Goal: Task Accomplishment & Management: Use online tool/utility

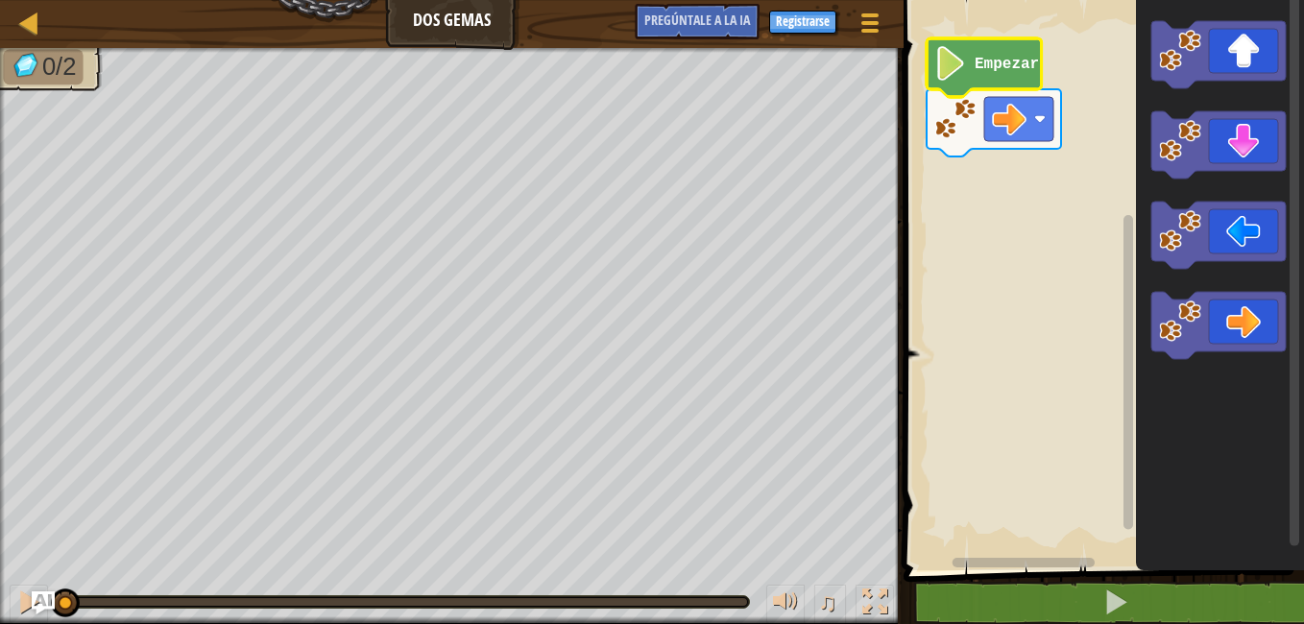
click at [960, 66] on image "Espacio de trabajo de Blockly" at bounding box center [950, 63] width 33 height 35
click at [197, 355] on div "Mapa Dos gemas Menú del Juego Registrarse Pregúntale a la IA 1 הההההההההההההההה…" at bounding box center [652, 312] width 1304 height 624
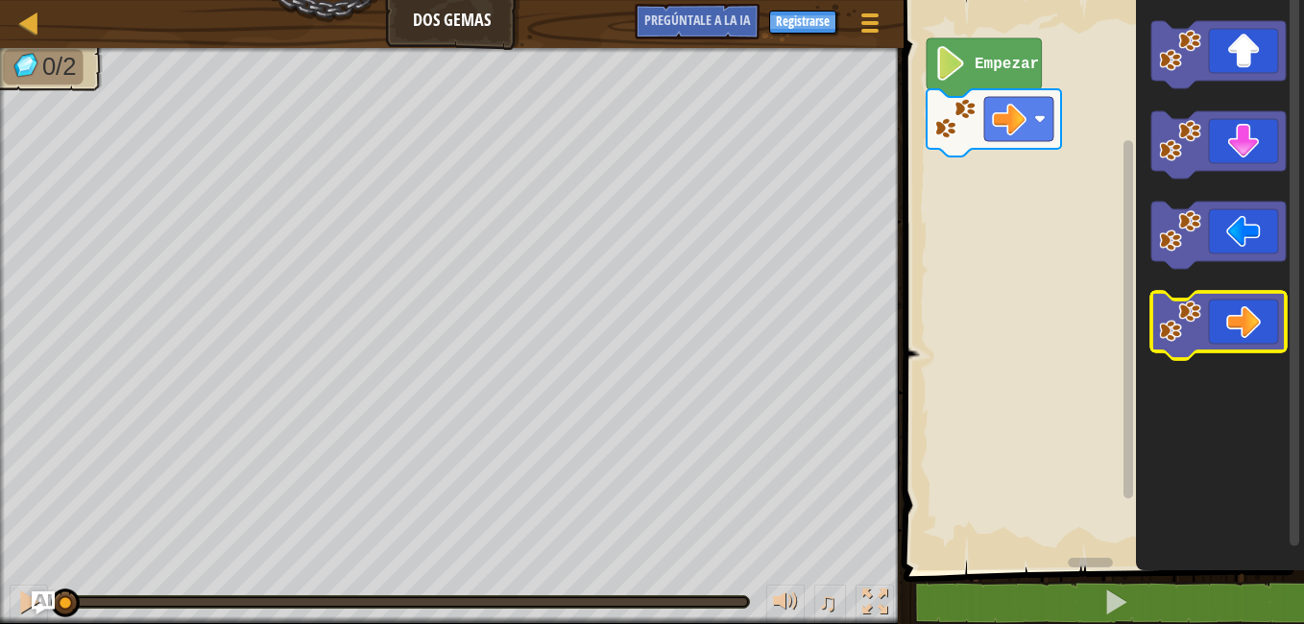
click at [1253, 316] on icon "Espacio de trabajo de Blockly" at bounding box center [1218, 325] width 134 height 67
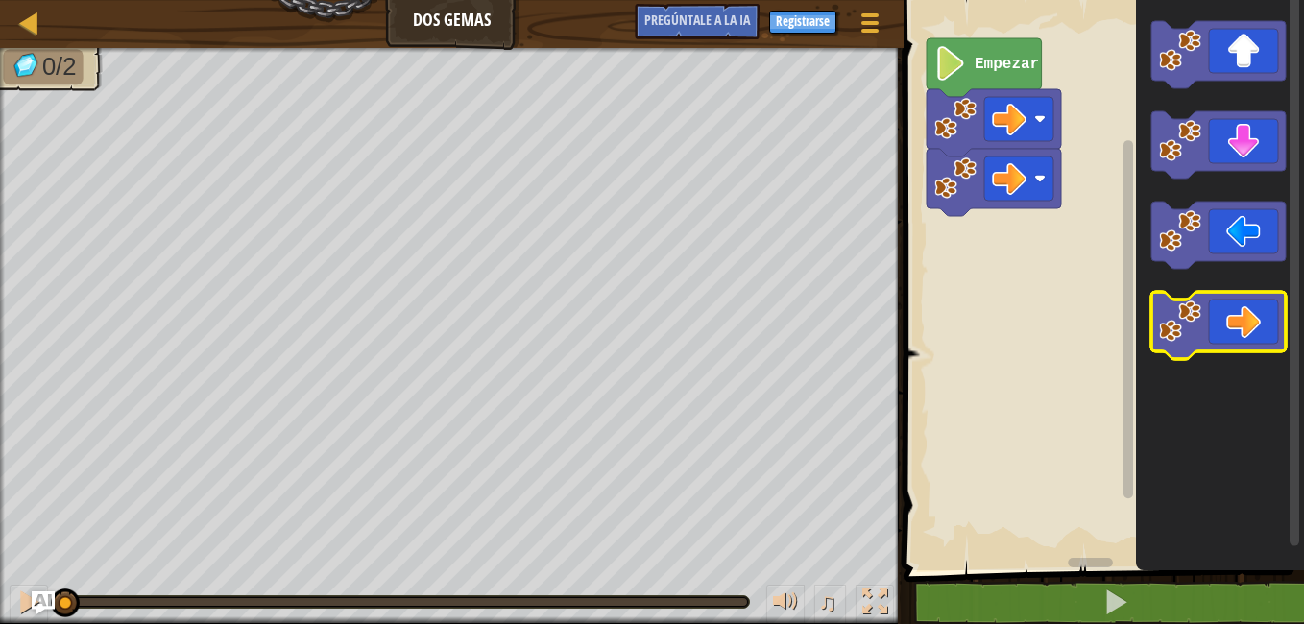
click at [1253, 316] on icon "Espacio de trabajo de Blockly" at bounding box center [1218, 325] width 134 height 67
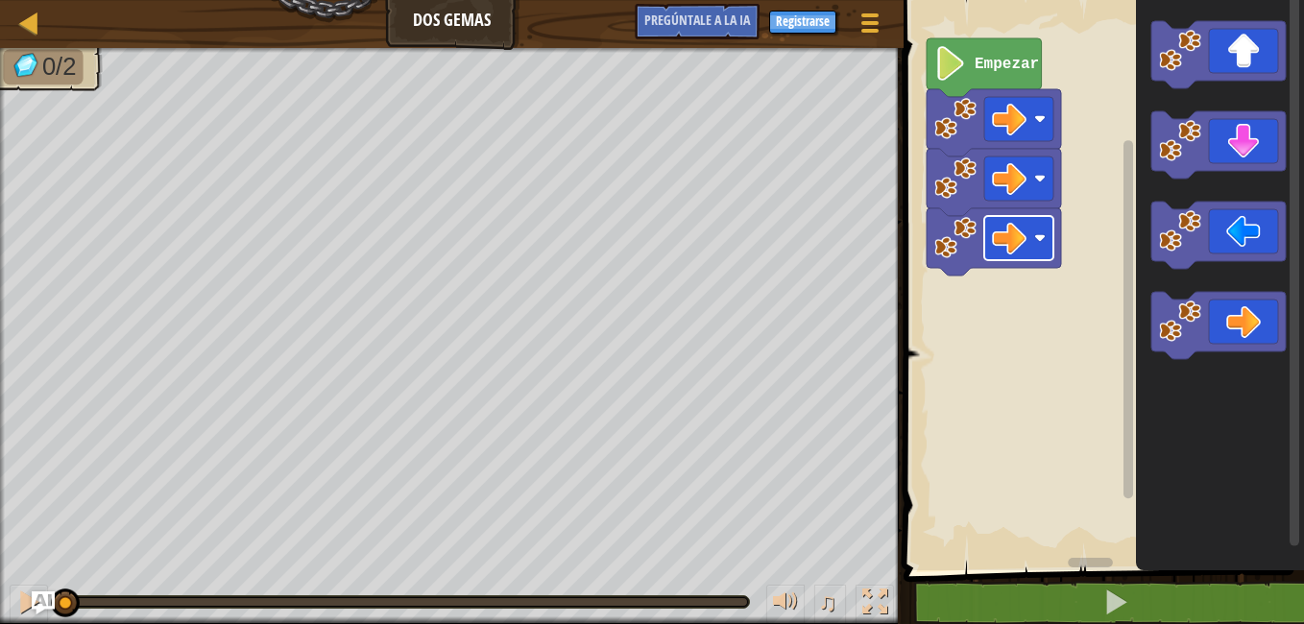
click at [1008, 256] on rect "Espacio de trabajo de Blockly" at bounding box center [1018, 238] width 69 height 44
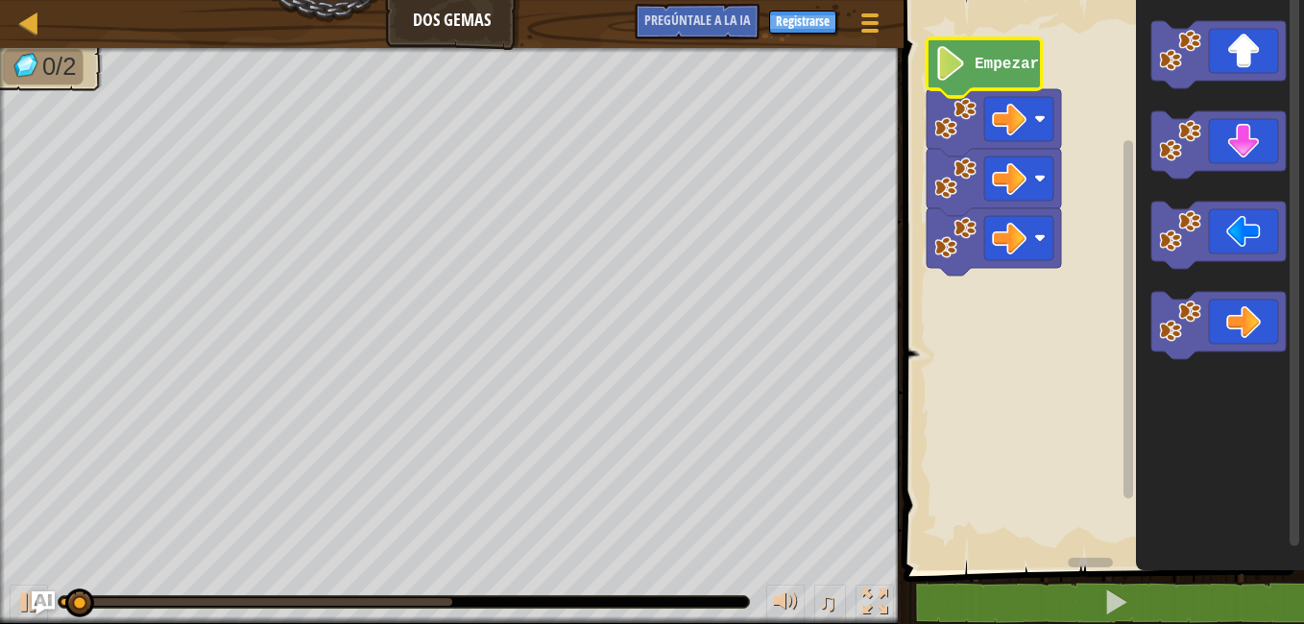
click at [1017, 67] on text "Empezar" at bounding box center [1006, 64] width 64 height 17
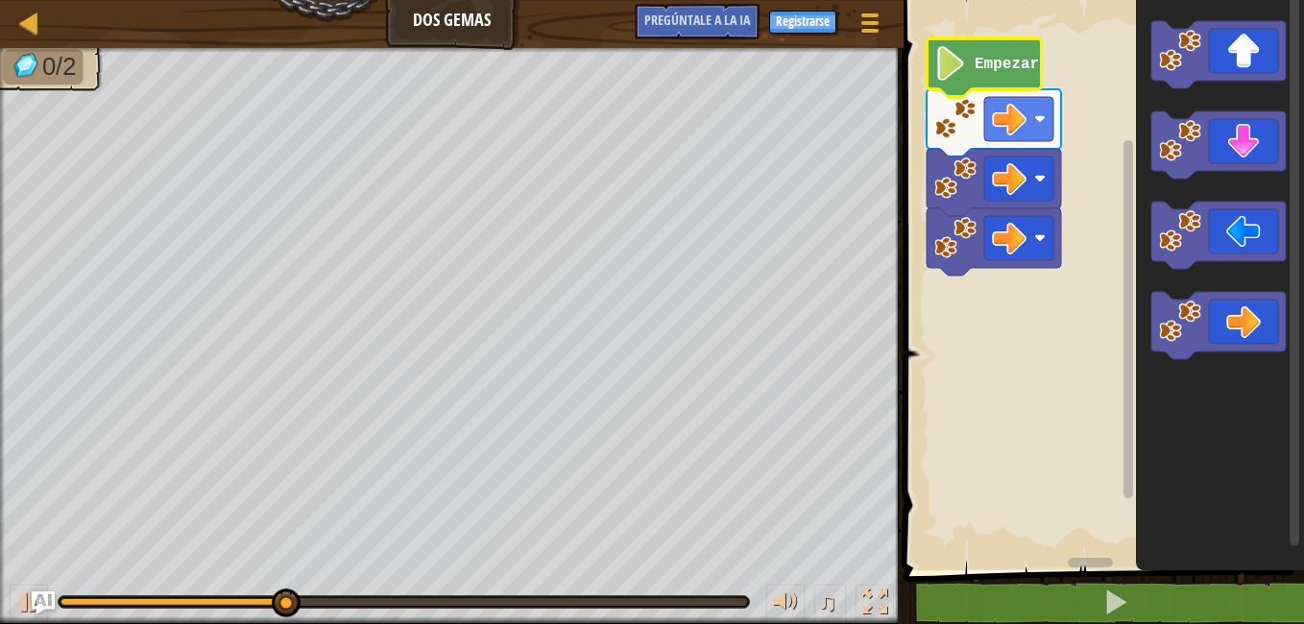
click at [993, 65] on text "Empezar" at bounding box center [1006, 64] width 64 height 17
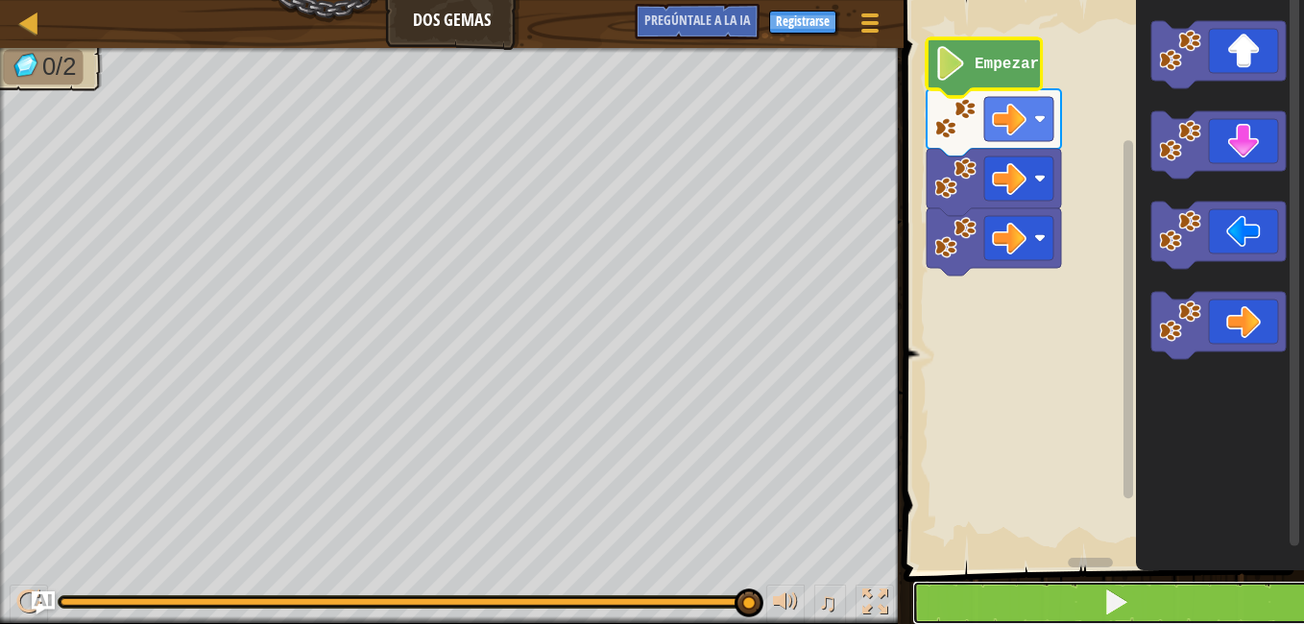
click at [1079, 593] on button at bounding box center [1115, 603] width 406 height 44
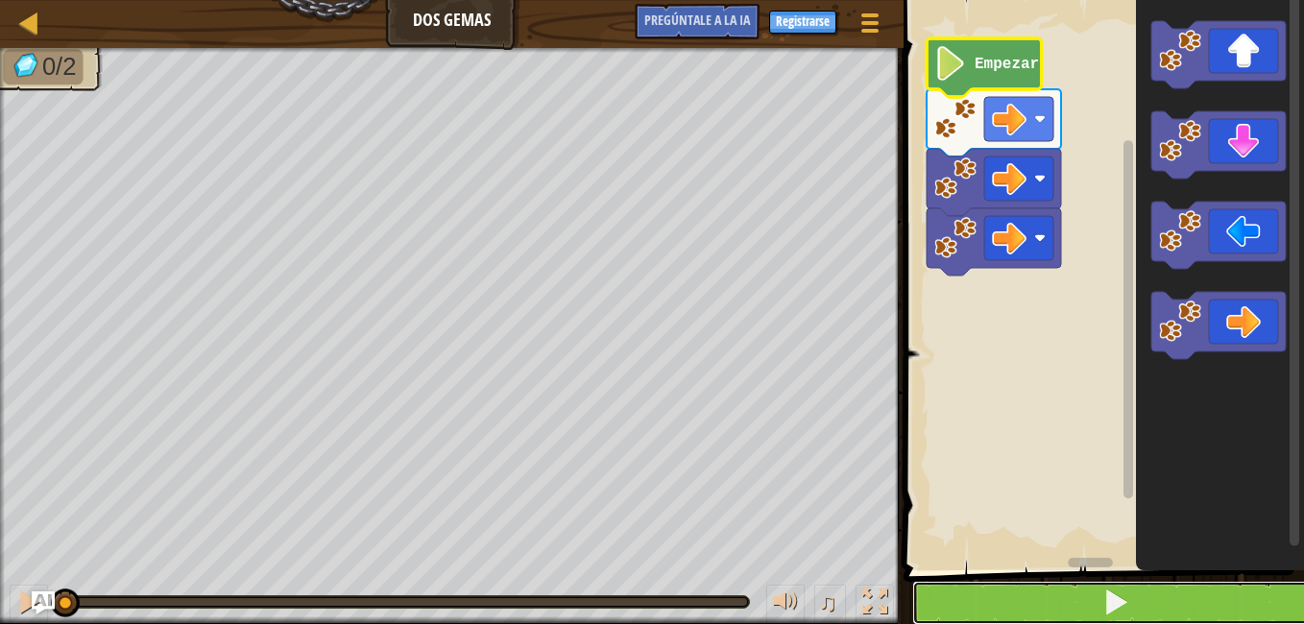
click at [1079, 593] on button at bounding box center [1115, 603] width 406 height 44
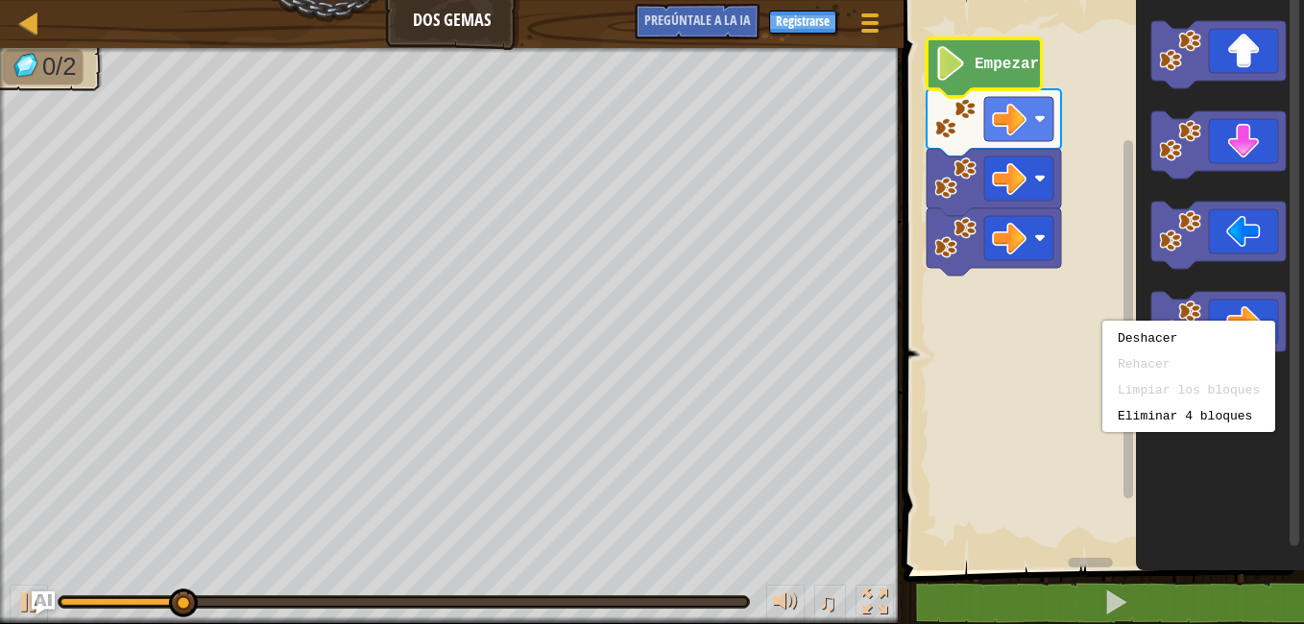
click at [1018, 84] on icon "Espacio de trabajo de Blockly" at bounding box center [983, 67] width 115 height 59
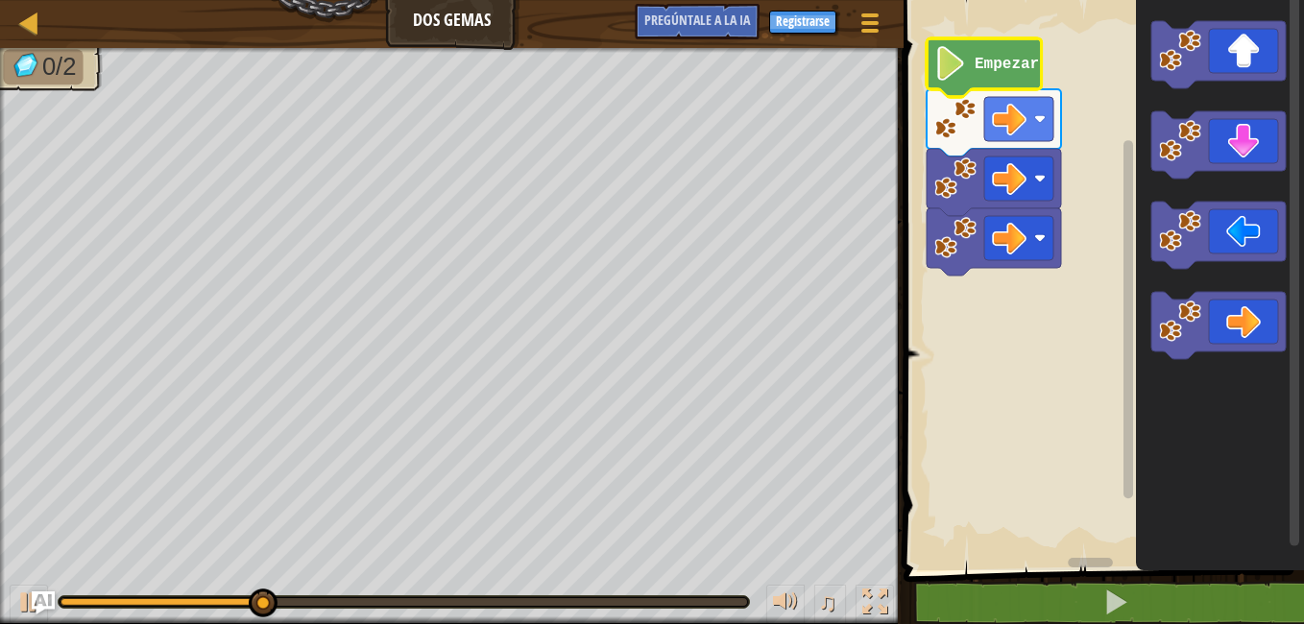
click at [1013, 84] on icon "Espacio de trabajo de Blockly" at bounding box center [983, 67] width 115 height 59
click at [978, 77] on icon "Espacio de trabajo de Blockly" at bounding box center [983, 67] width 115 height 59
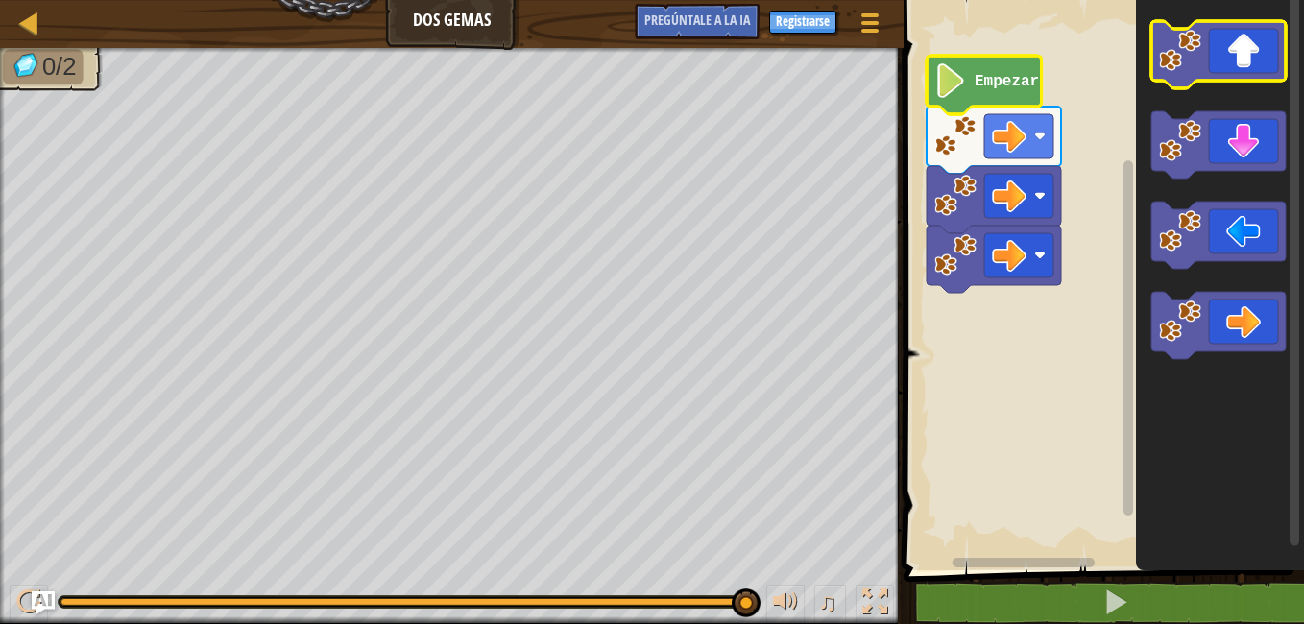
click at [1228, 48] on icon "Espacio de trabajo de Blockly" at bounding box center [1218, 54] width 134 height 67
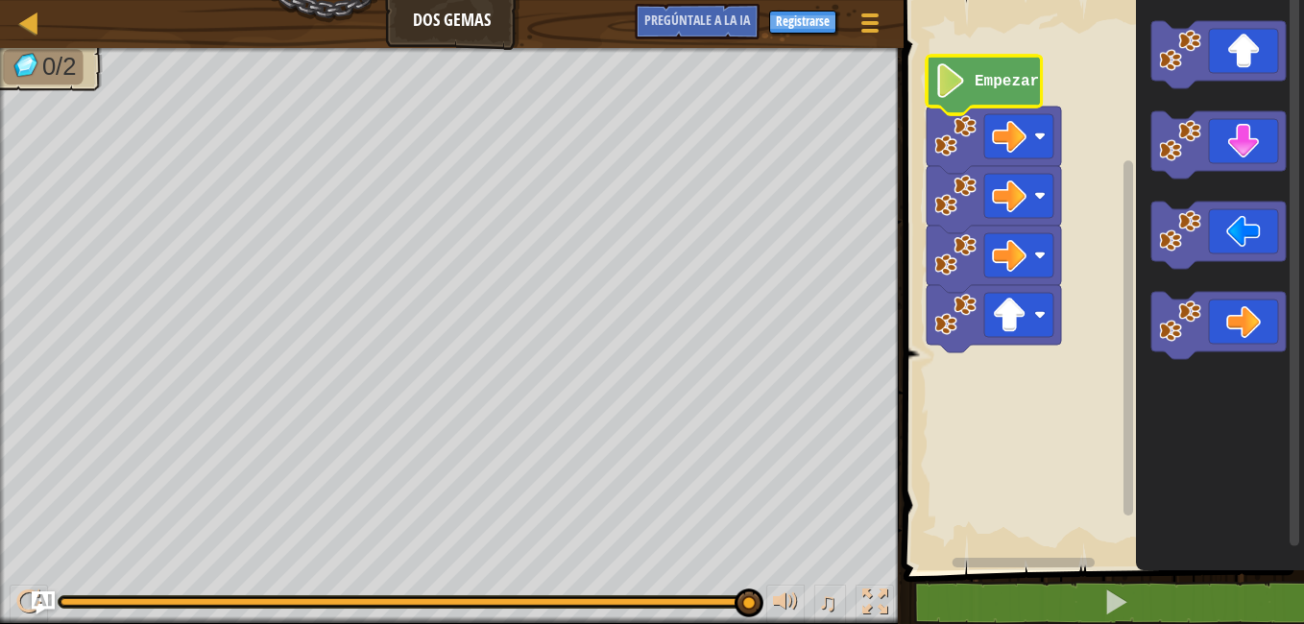
click at [1004, 91] on icon "Espacio de trabajo de Blockly" at bounding box center [983, 85] width 115 height 59
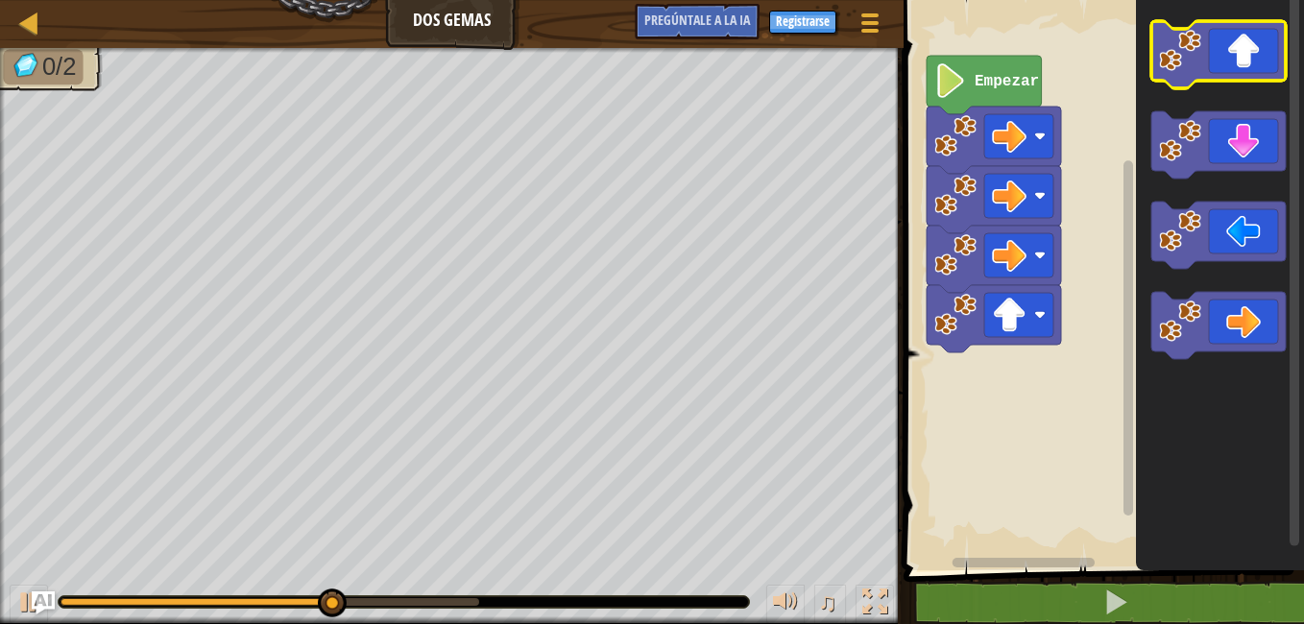
click at [1222, 59] on icon "Espacio de trabajo de Blockly" at bounding box center [1218, 54] width 134 height 67
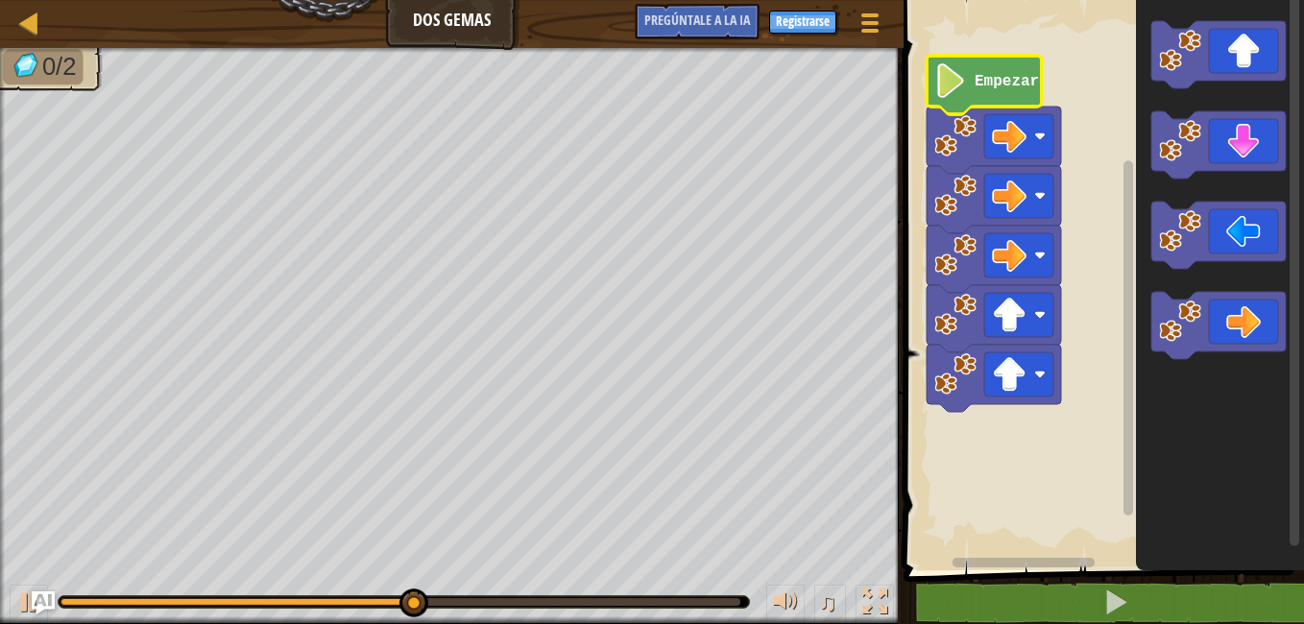
click at [936, 98] on image "Espacio de trabajo de Blockly" at bounding box center [950, 80] width 33 height 35
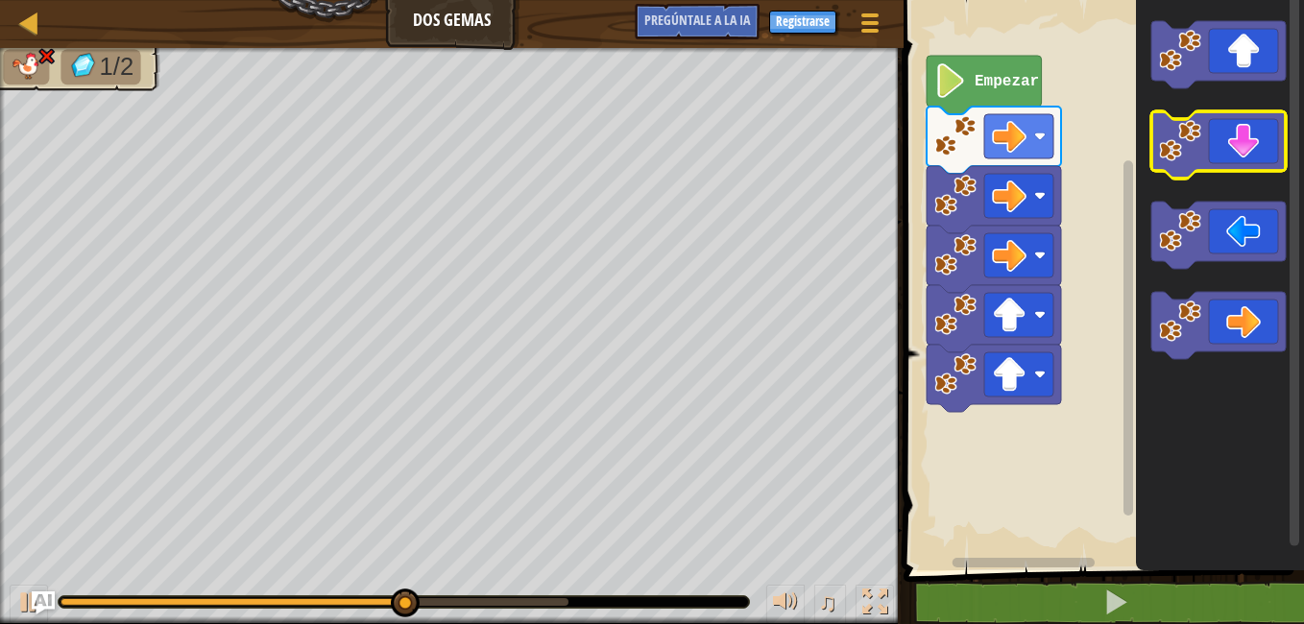
click at [1228, 154] on icon "Espacio de trabajo de Blockly" at bounding box center [1218, 144] width 134 height 67
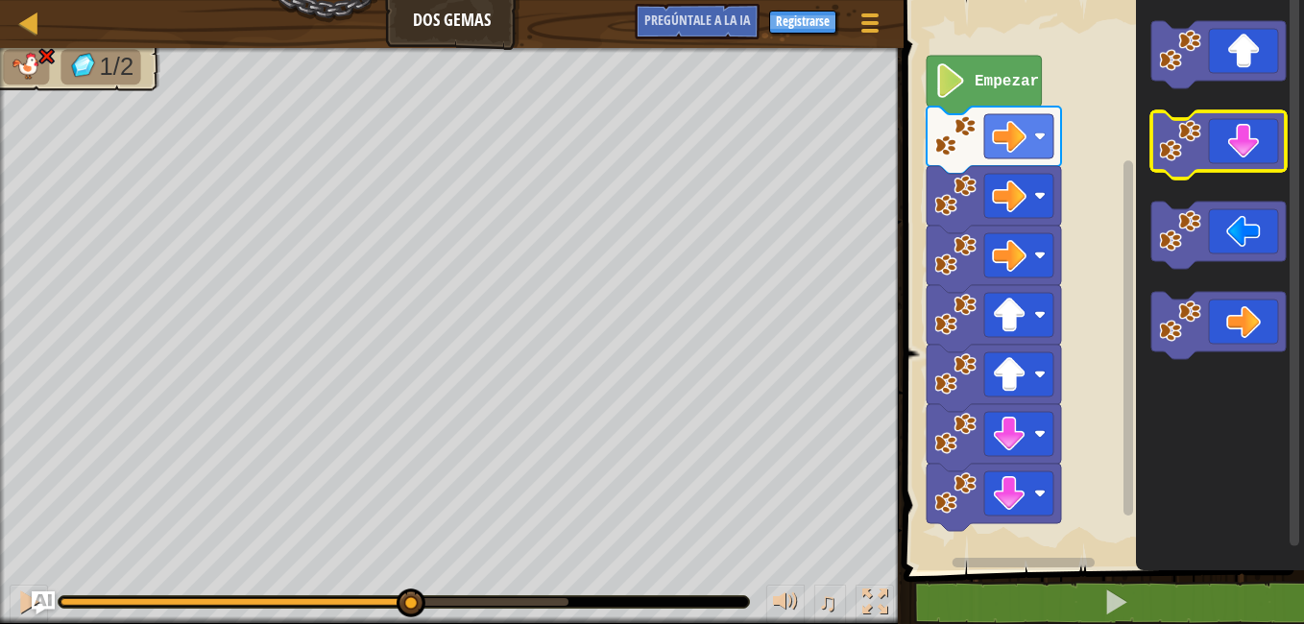
click at [1228, 154] on icon "Espacio de trabajo de Blockly" at bounding box center [1218, 144] width 134 height 67
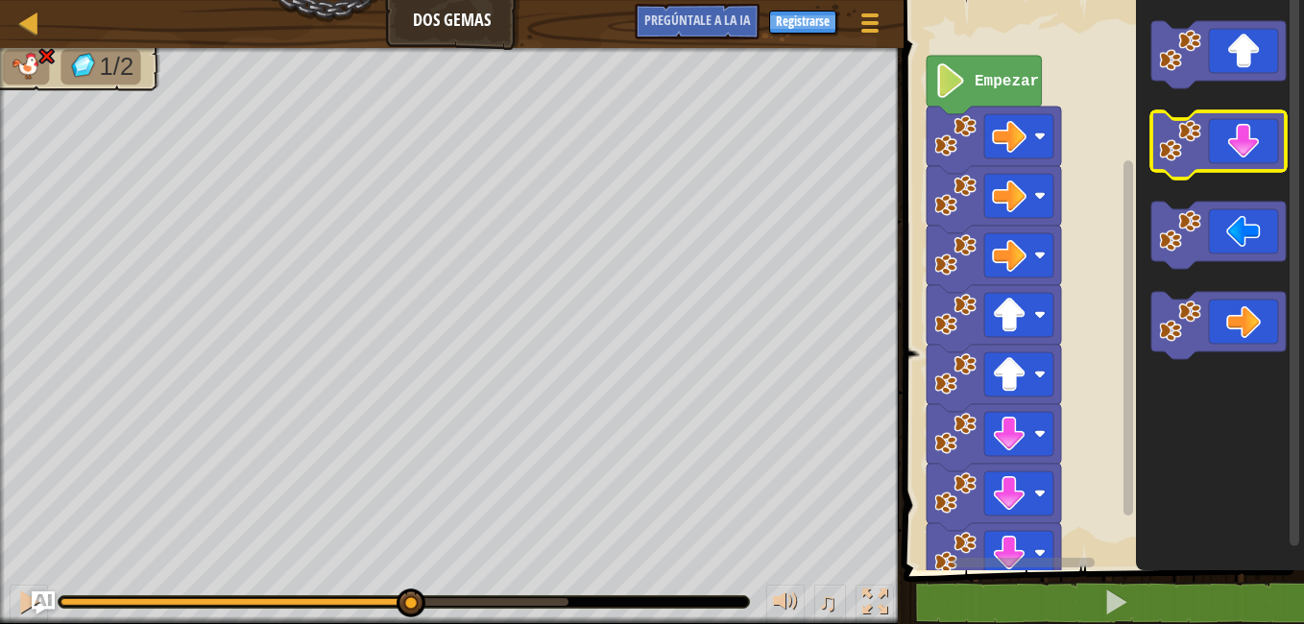
click at [1228, 154] on icon "Espacio de trabajo de Blockly" at bounding box center [1218, 144] width 134 height 67
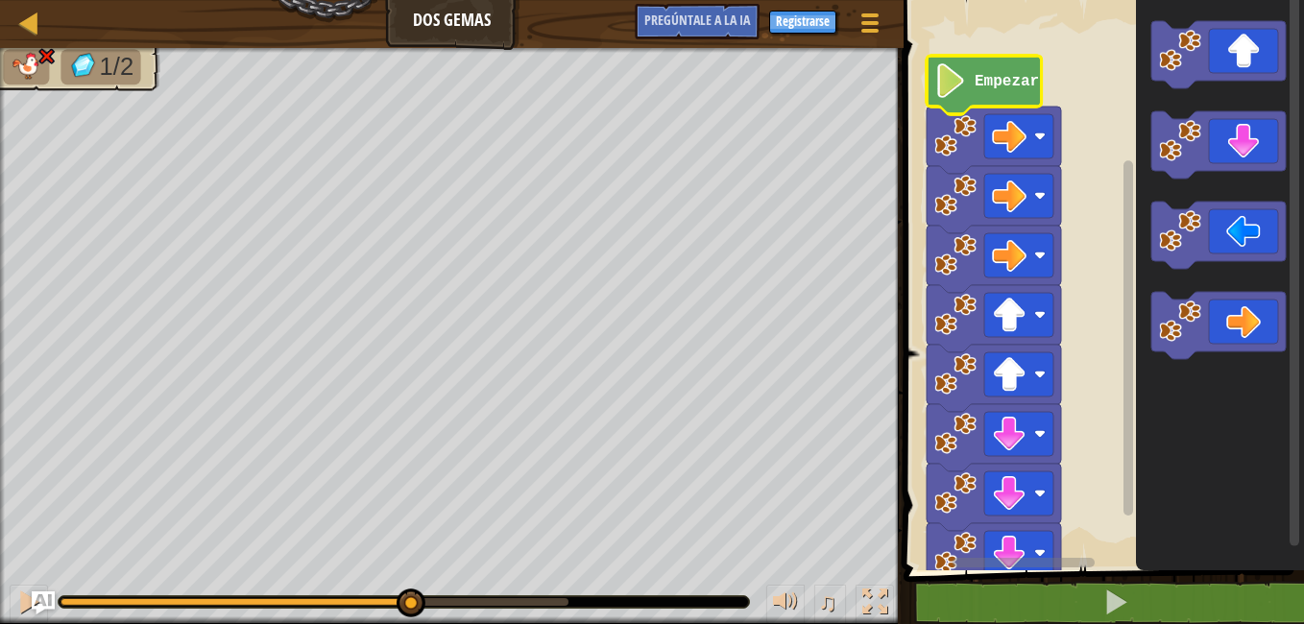
click at [976, 71] on icon "Espacio de trabajo de Blockly" at bounding box center [983, 85] width 115 height 59
click at [964, 76] on image "Espacio de trabajo de Blockly" at bounding box center [950, 80] width 33 height 35
click at [932, 85] on icon "Espacio de trabajo de Blockly" at bounding box center [983, 85] width 115 height 59
click at [947, 86] on image "Espacio de trabajo de Blockly" at bounding box center [950, 80] width 33 height 35
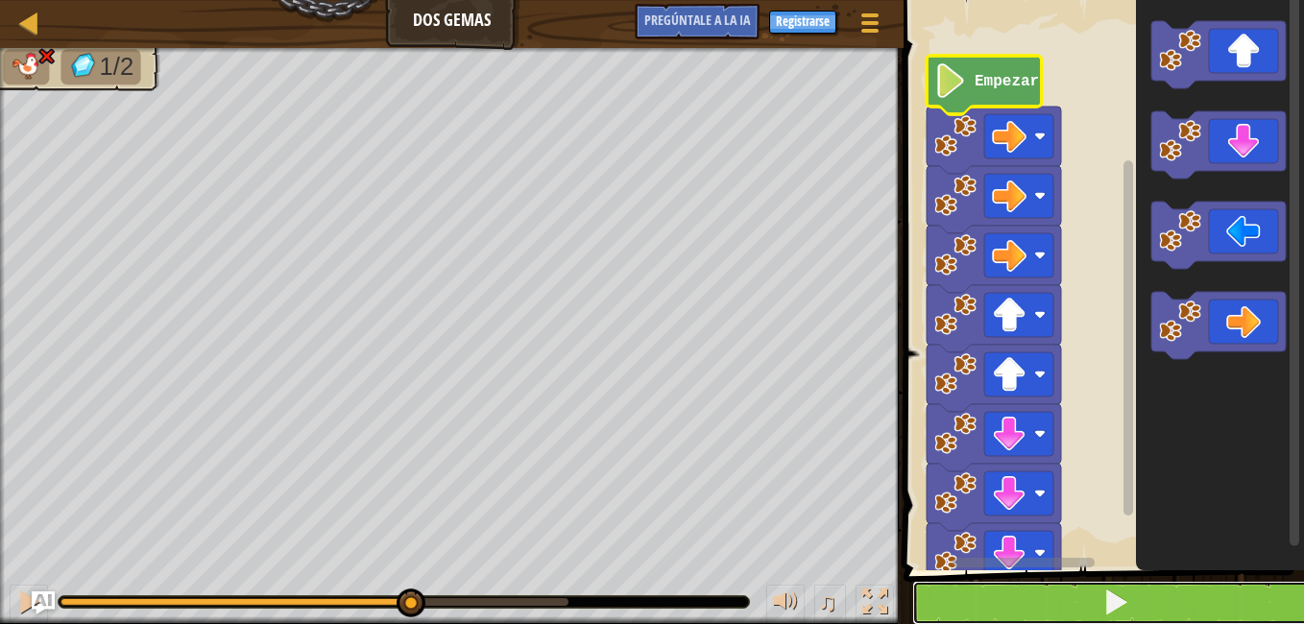
click at [1156, 613] on button at bounding box center [1115, 603] width 406 height 44
click at [1139, 592] on button at bounding box center [1115, 603] width 406 height 44
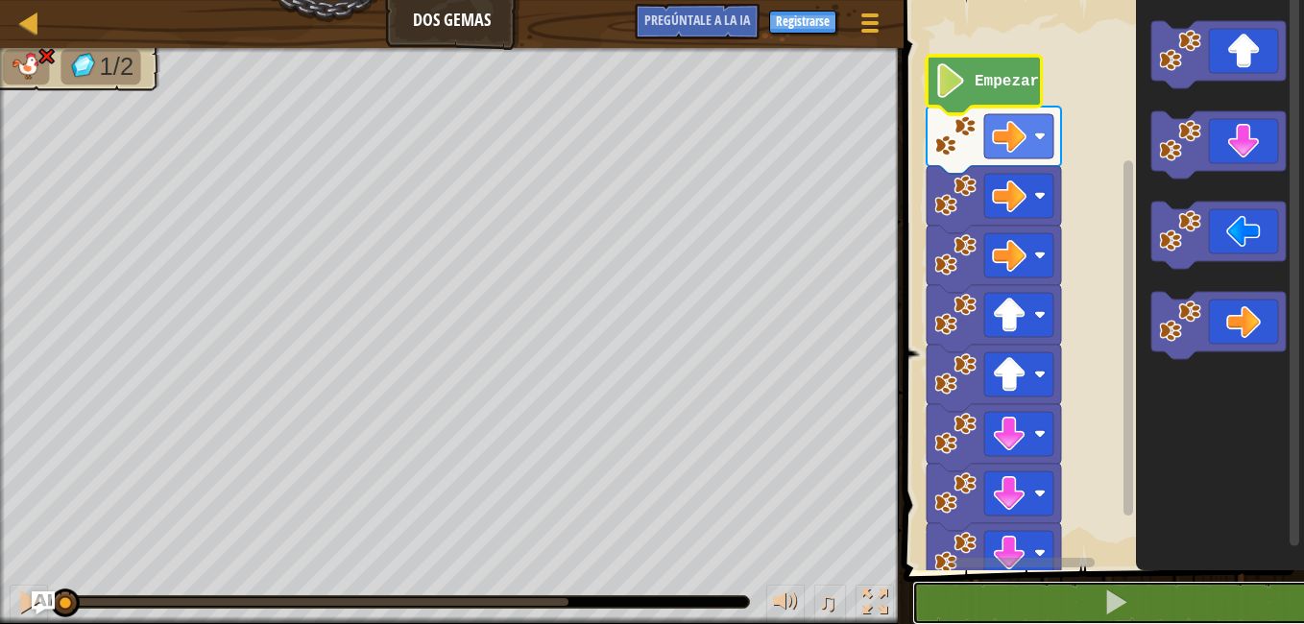
drag, startPoint x: 1139, startPoint y: 594, endPoint x: 1136, endPoint y: 551, distance: 43.4
click at [1141, 594] on button at bounding box center [1115, 603] width 406 height 44
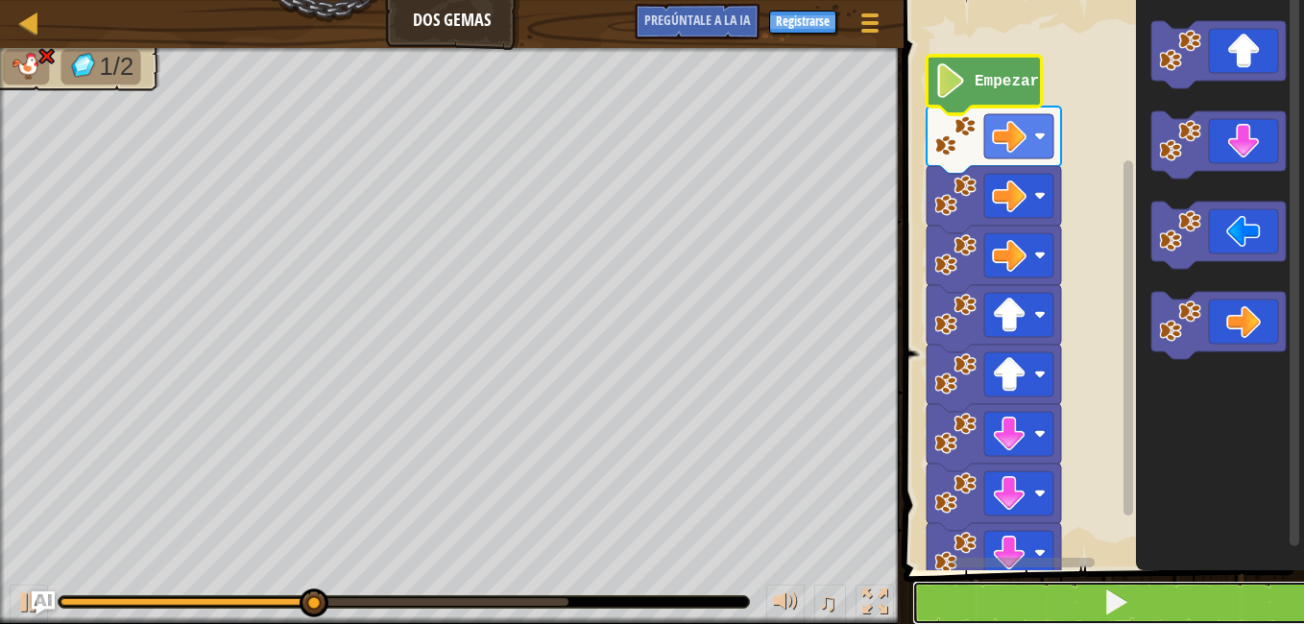
click at [1127, 601] on span at bounding box center [1115, 601] width 27 height 27
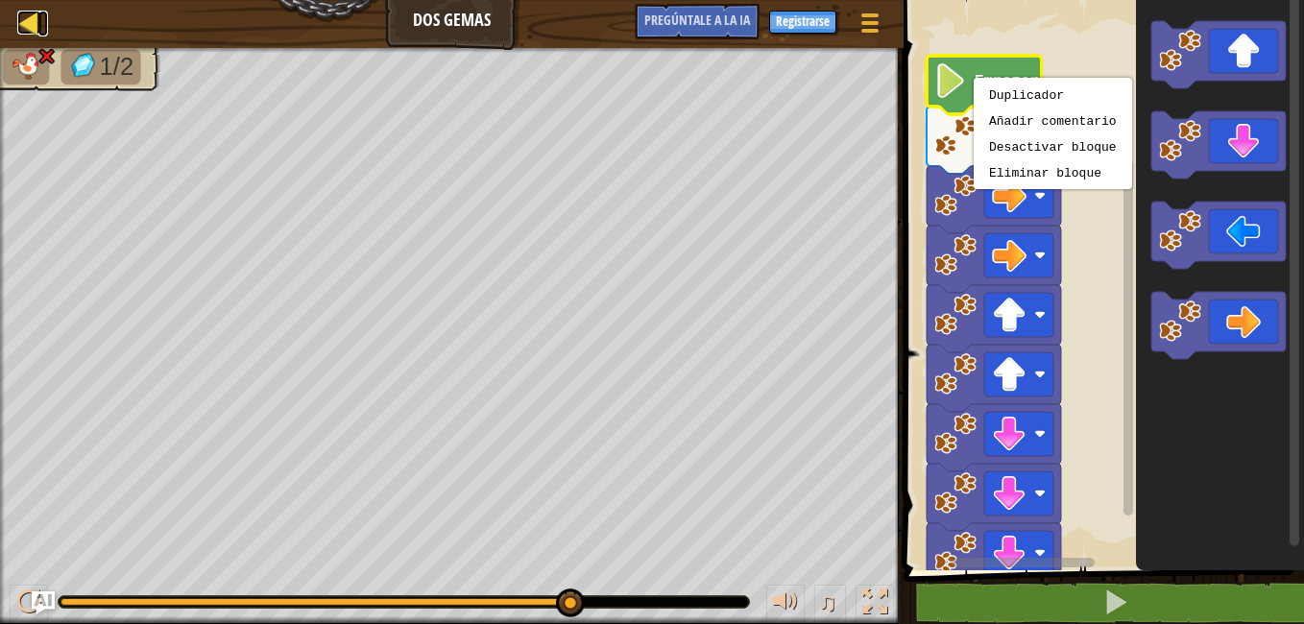
click at [35, 30] on div at bounding box center [29, 23] width 24 height 24
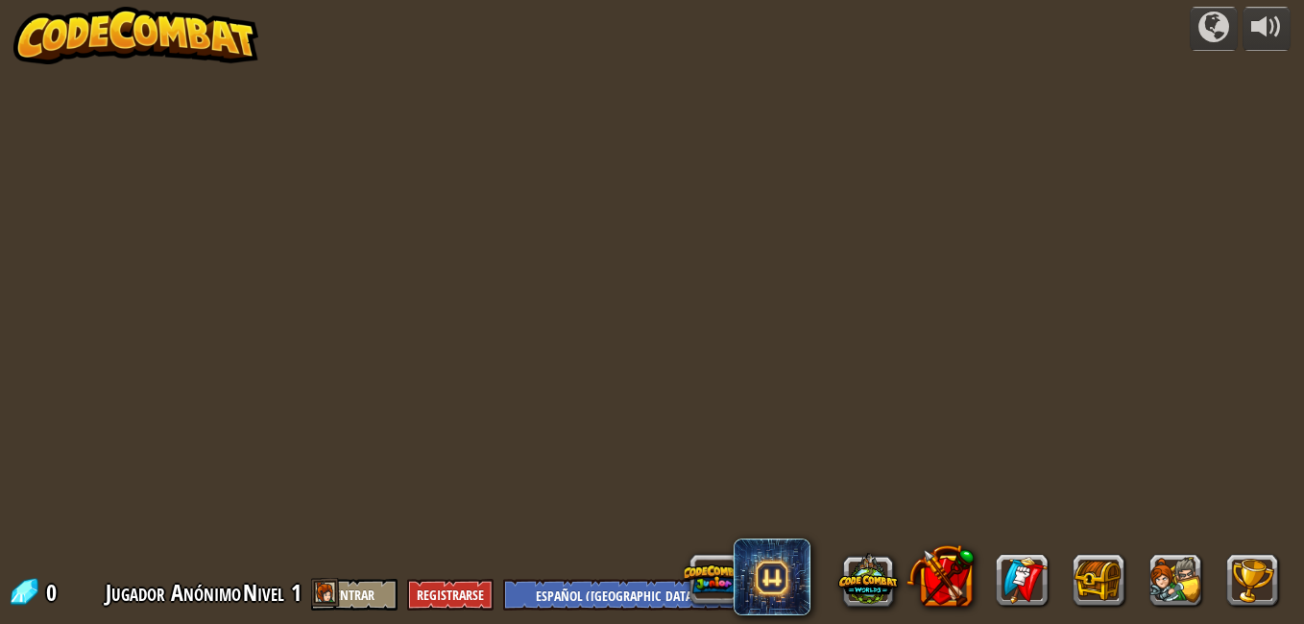
select select "es-419"
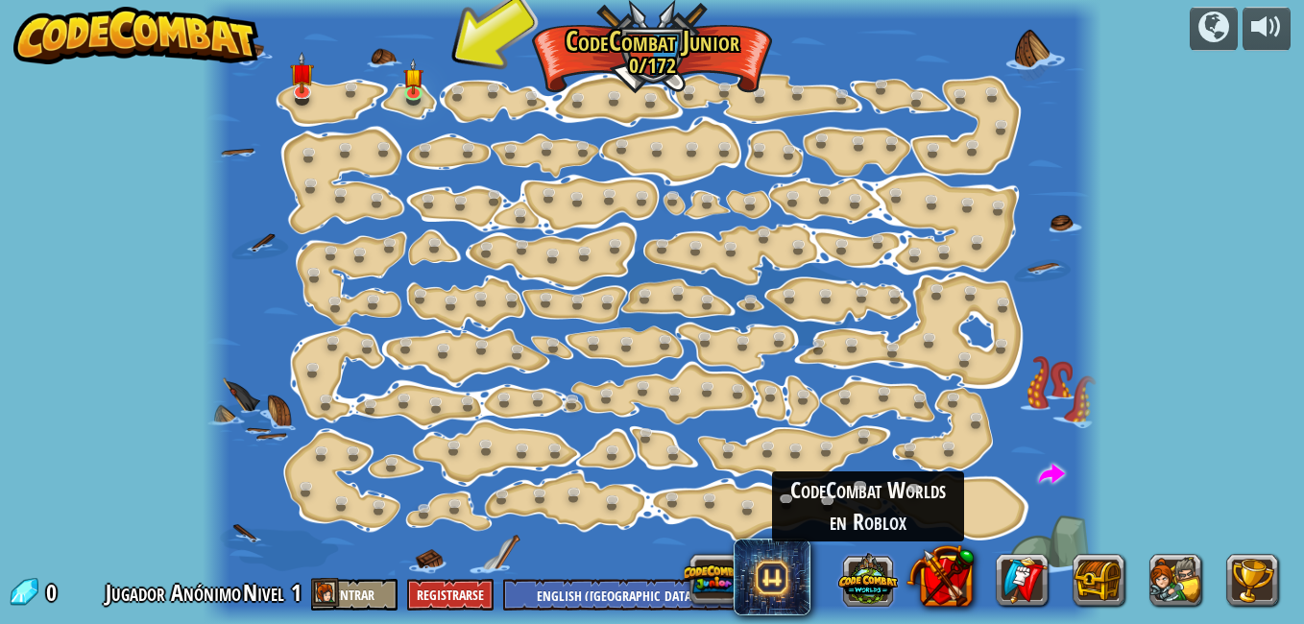
click at [886, 577] on button at bounding box center [868, 579] width 60 height 60
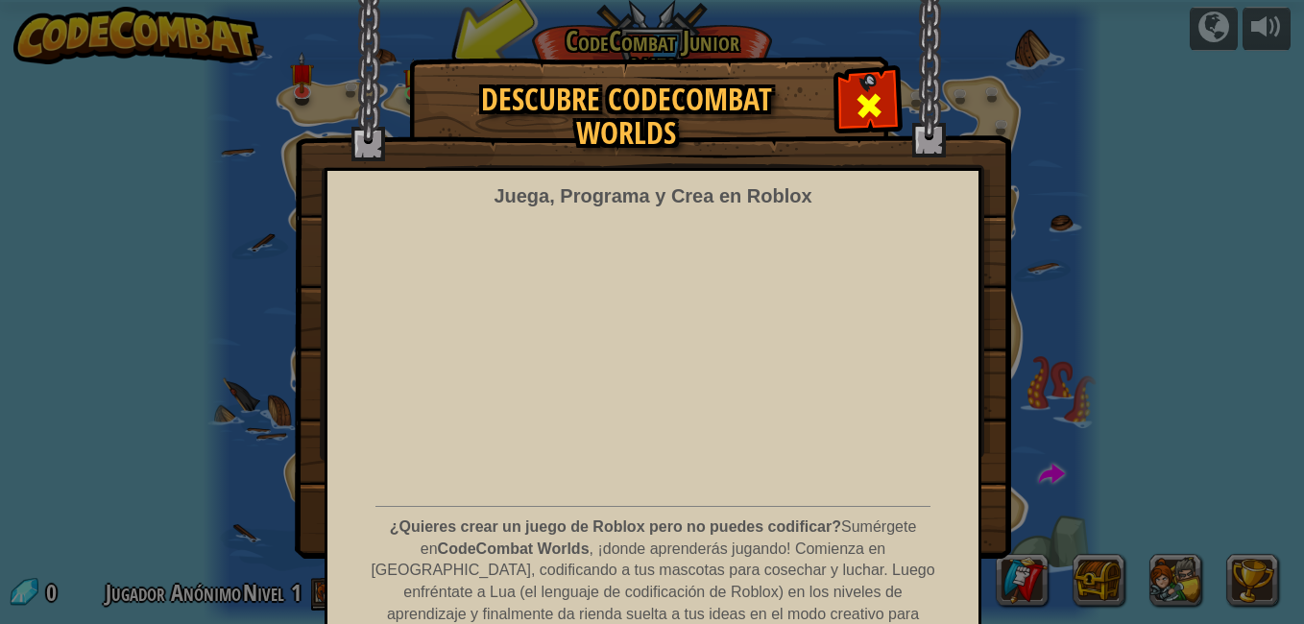
click at [853, 110] on span at bounding box center [868, 105] width 31 height 31
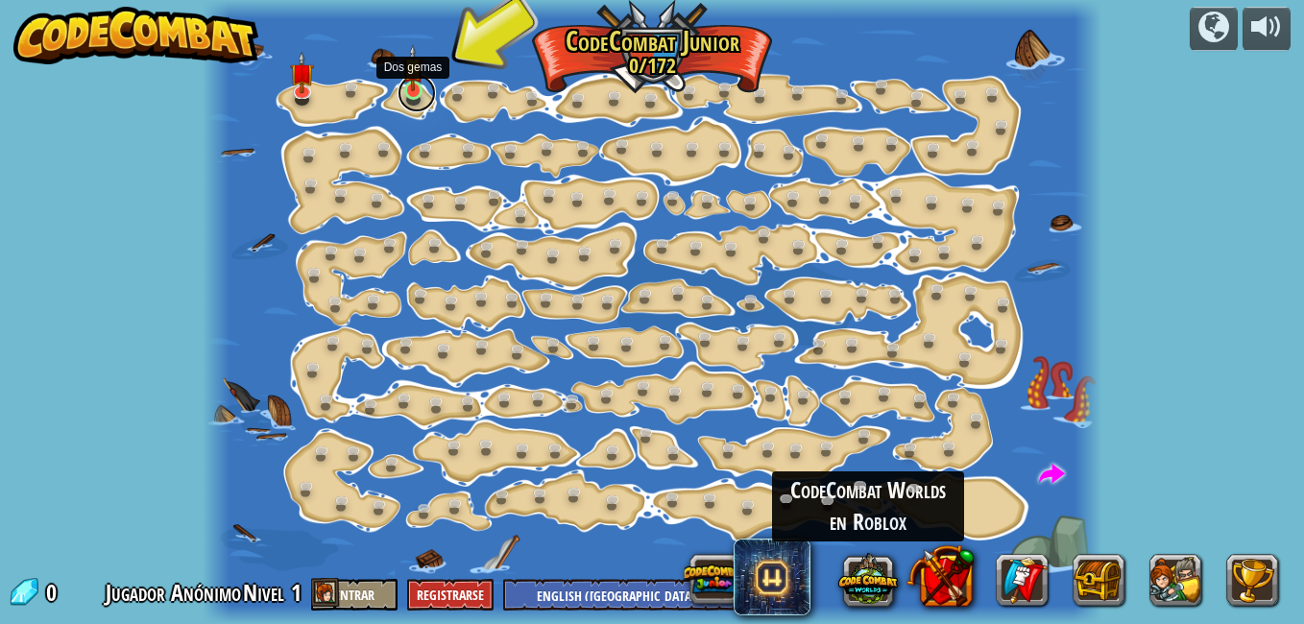
click at [409, 95] on link at bounding box center [416, 93] width 38 height 38
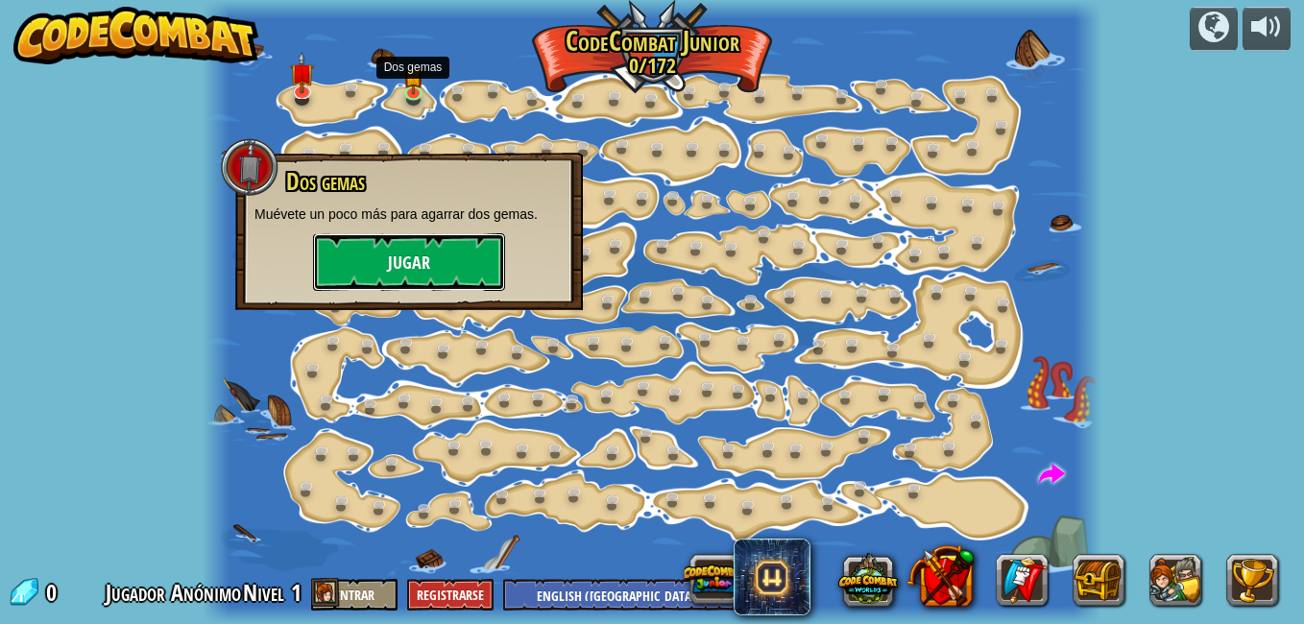
click at [459, 261] on button "Jugar" at bounding box center [409, 262] width 192 height 58
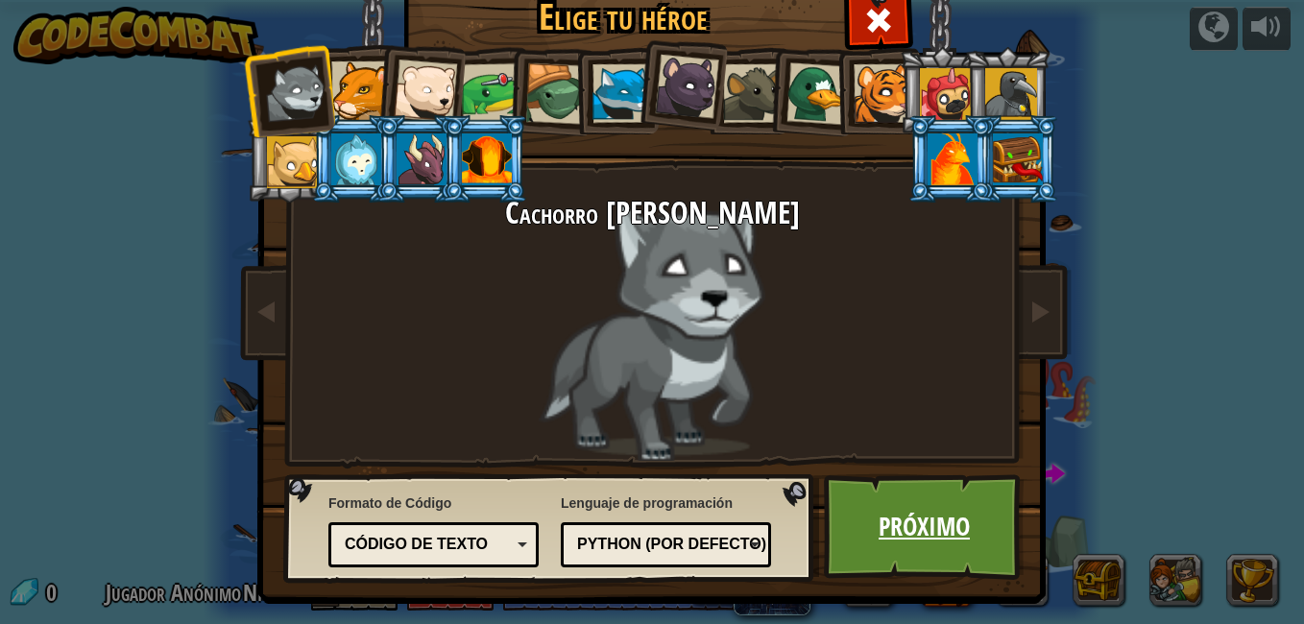
click at [877, 539] on link "Próximo" at bounding box center [924, 527] width 201 height 106
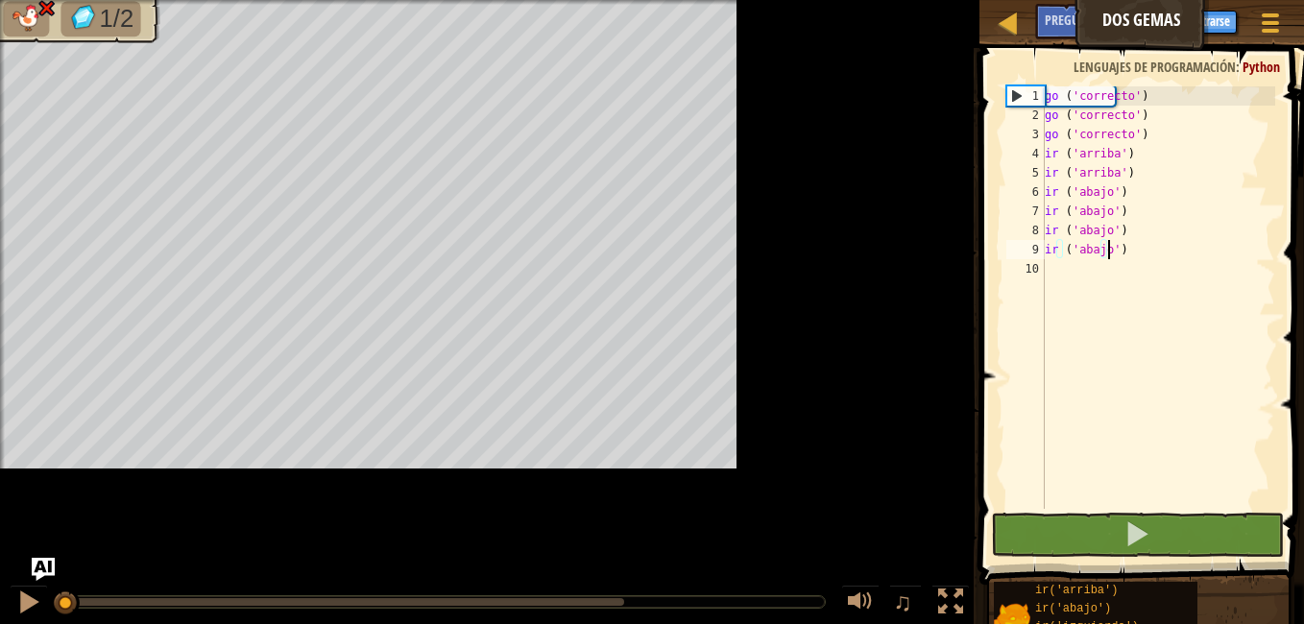
type textarea "go('down')"
